Goal: Download file/media

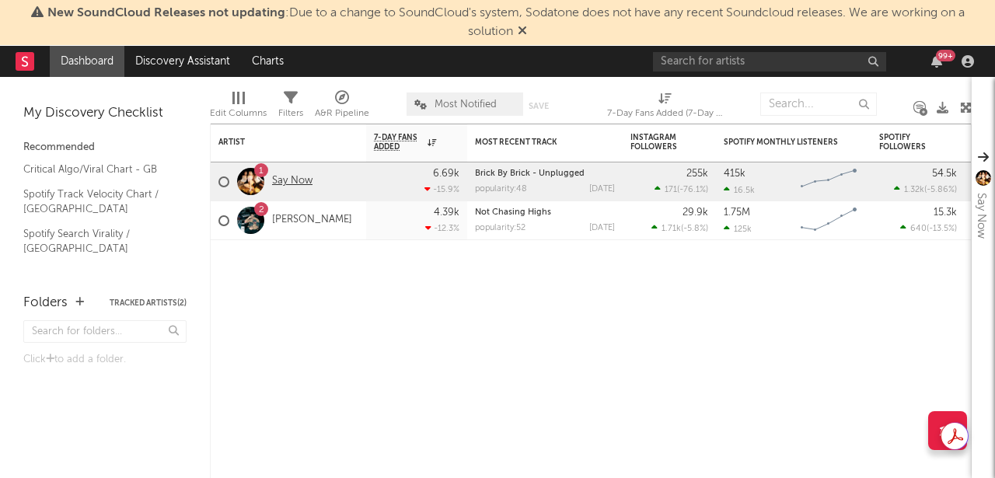
click at [283, 176] on link "Say Now" at bounding box center [292, 181] width 40 height 13
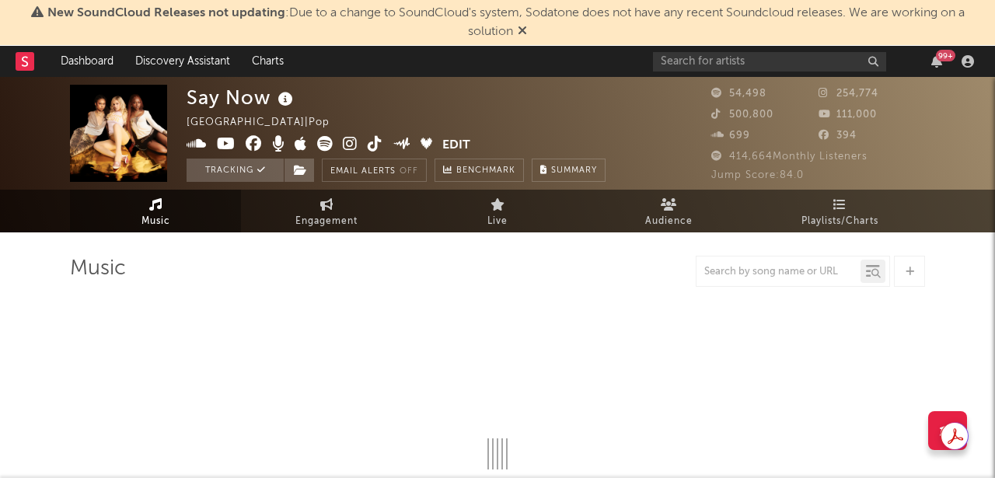
select select "6m"
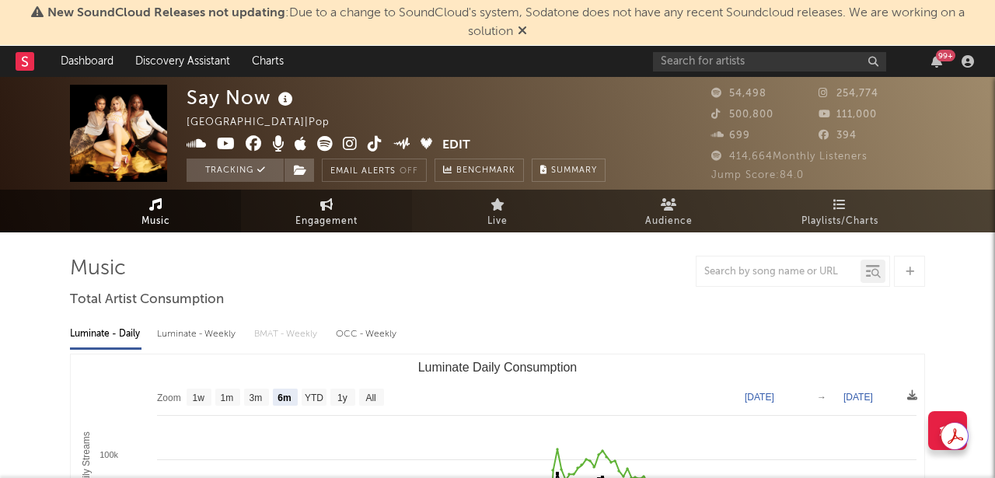
click at [355, 222] on span "Engagement" at bounding box center [326, 221] width 62 height 19
select select "1w"
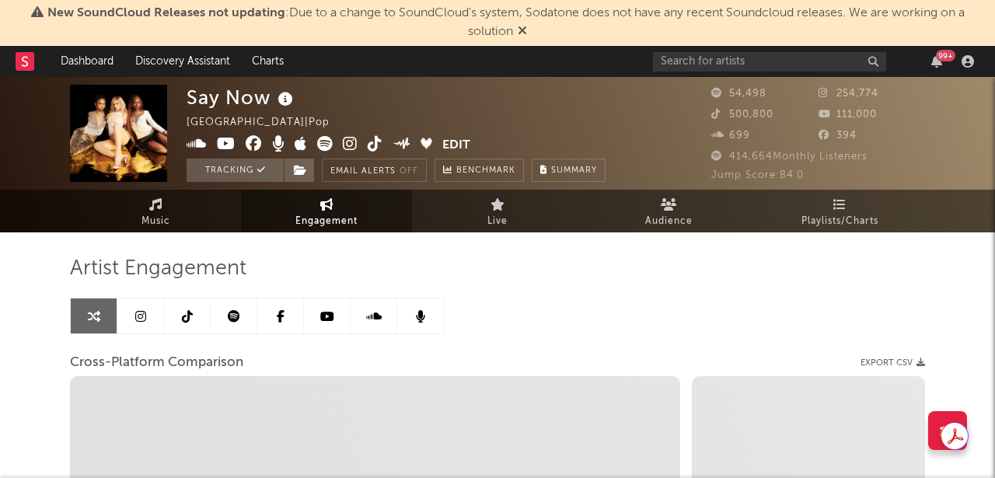
click at [183, 306] on link at bounding box center [187, 315] width 47 height 35
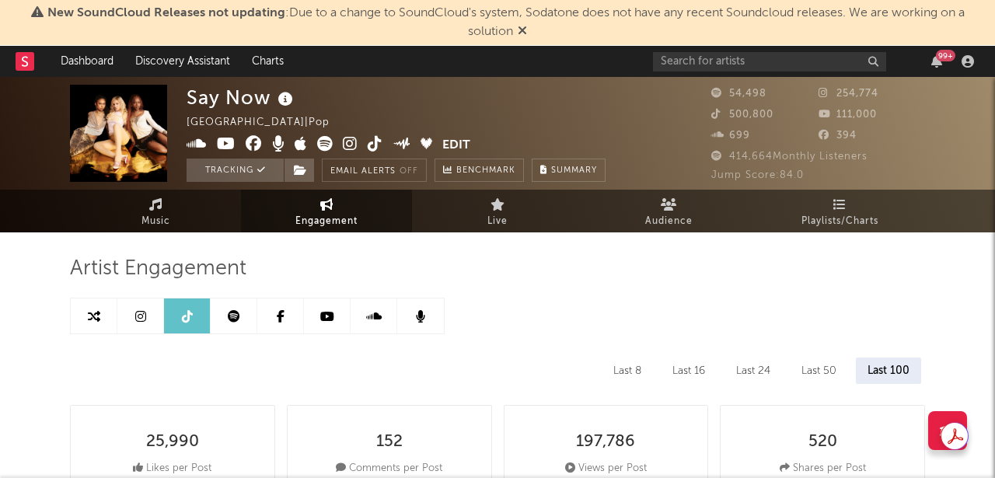
select select "6m"
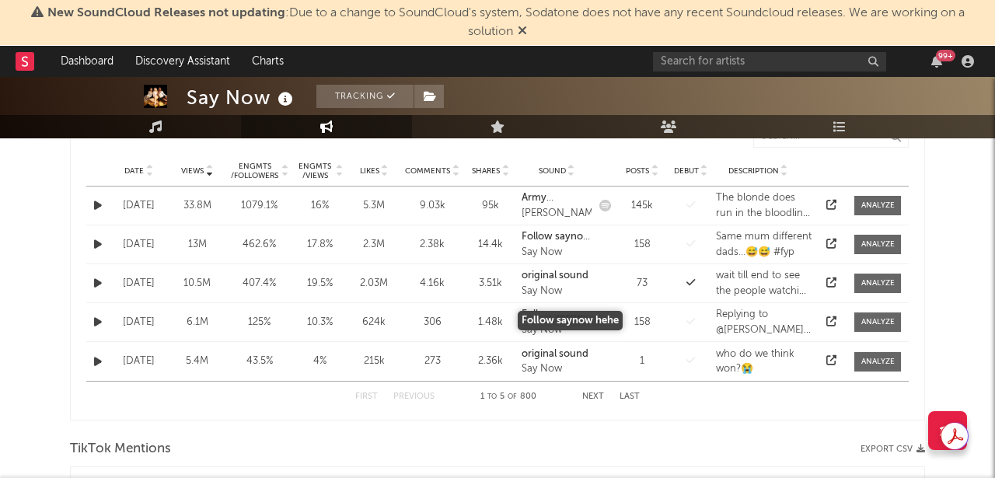
scroll to position [854, 0]
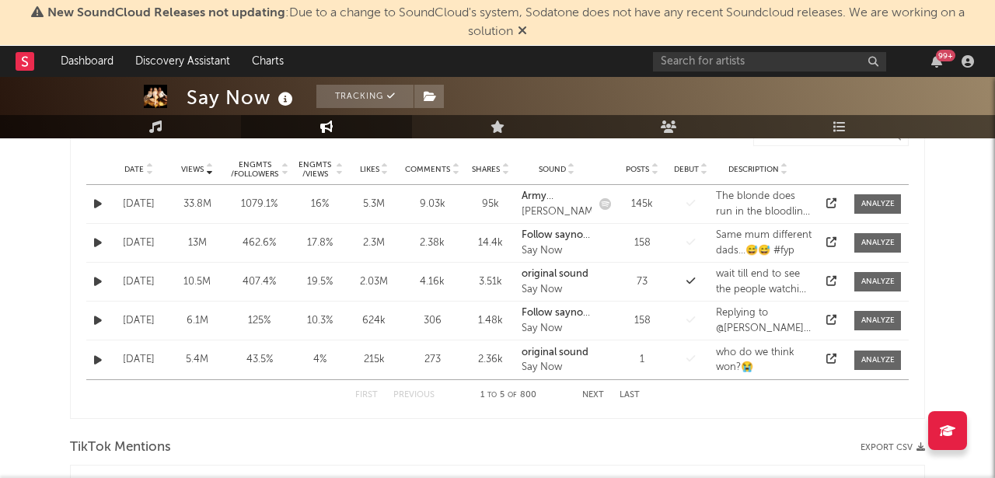
click at [148, 170] on icon at bounding box center [149, 172] width 8 height 6
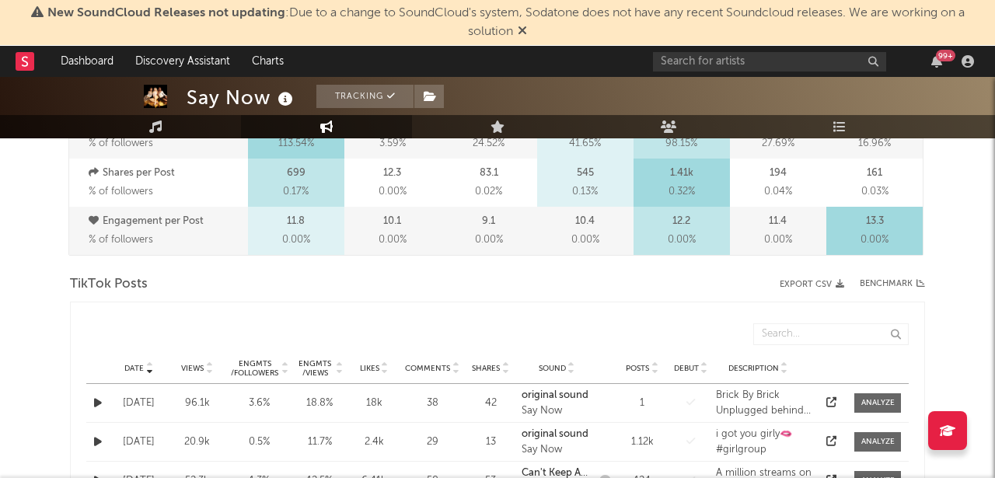
scroll to position [658, 0]
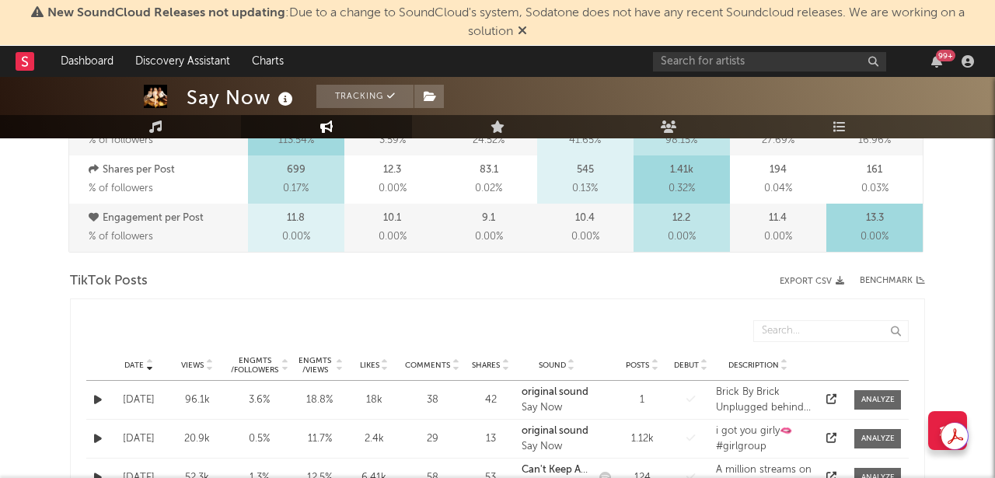
click at [801, 277] on button "Export CSV" at bounding box center [811, 281] width 65 height 9
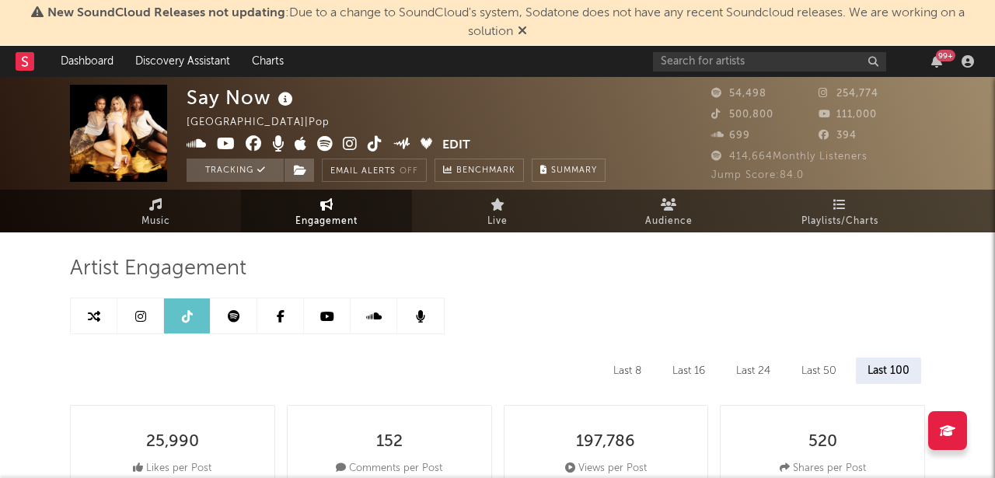
scroll to position [0, 0]
drag, startPoint x: 141, startPoint y: 320, endPoint x: 175, endPoint y: 318, distance: 34.3
click at [141, 320] on icon at bounding box center [140, 316] width 11 height 12
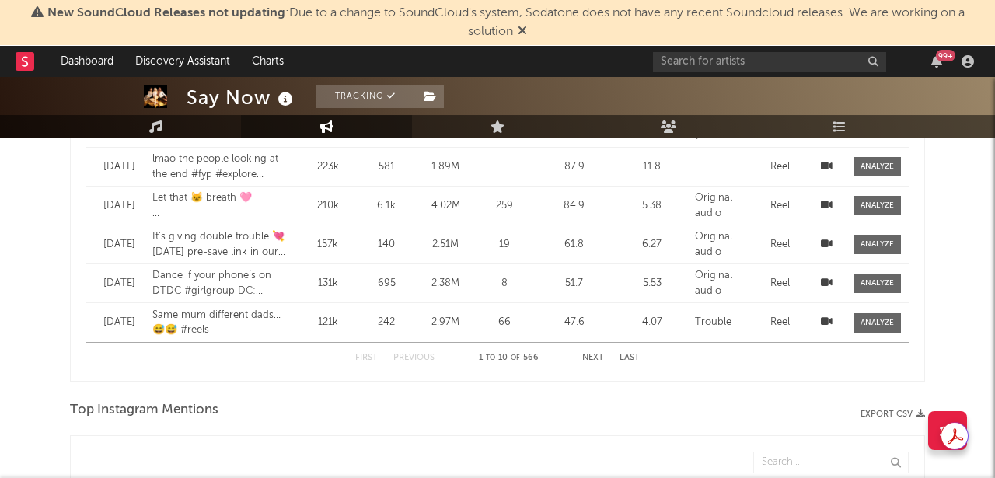
select select "6m"
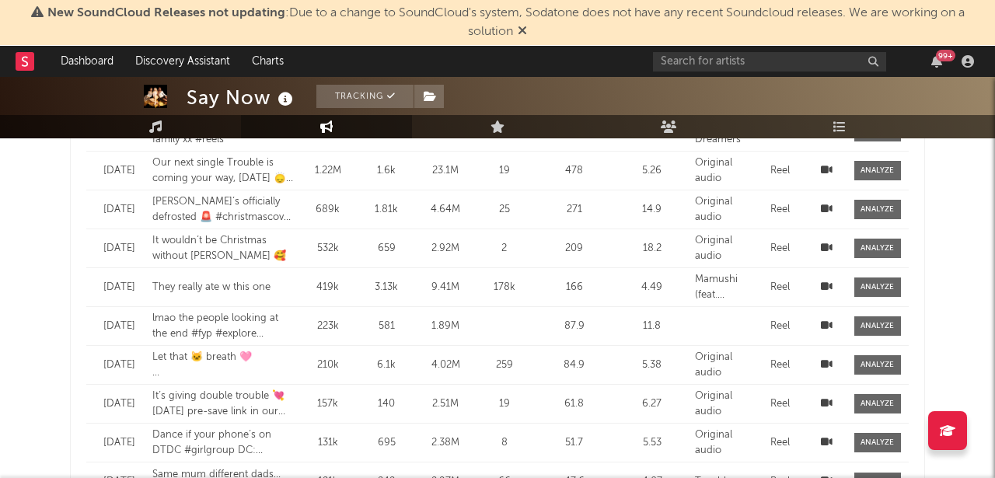
scroll to position [1247, 0]
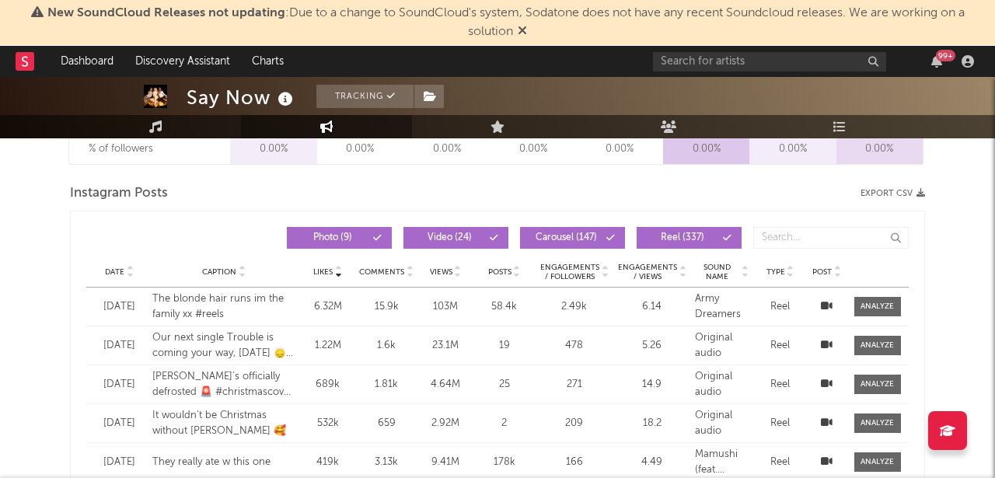
click at [130, 274] on icon at bounding box center [130, 275] width 8 height 6
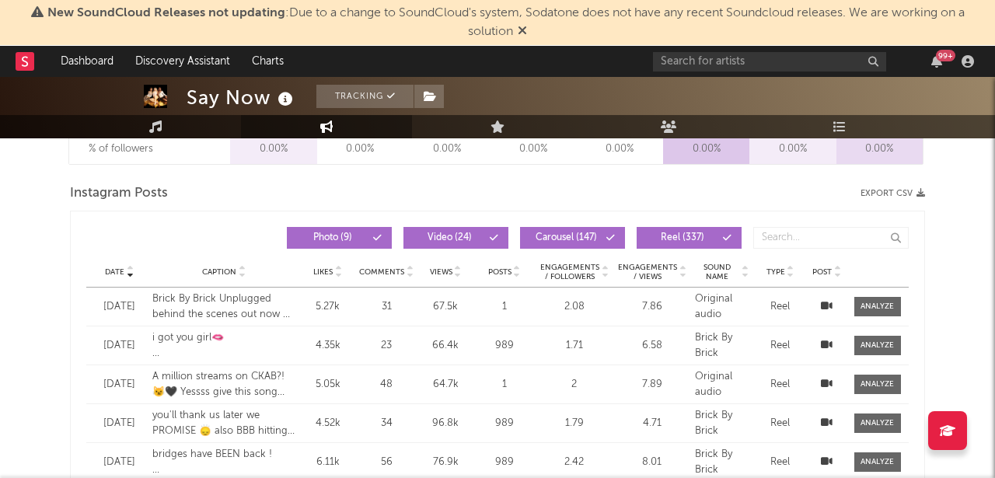
click at [912, 194] on button "Export CSV" at bounding box center [892, 193] width 65 height 9
